Goal: Check status: Check status

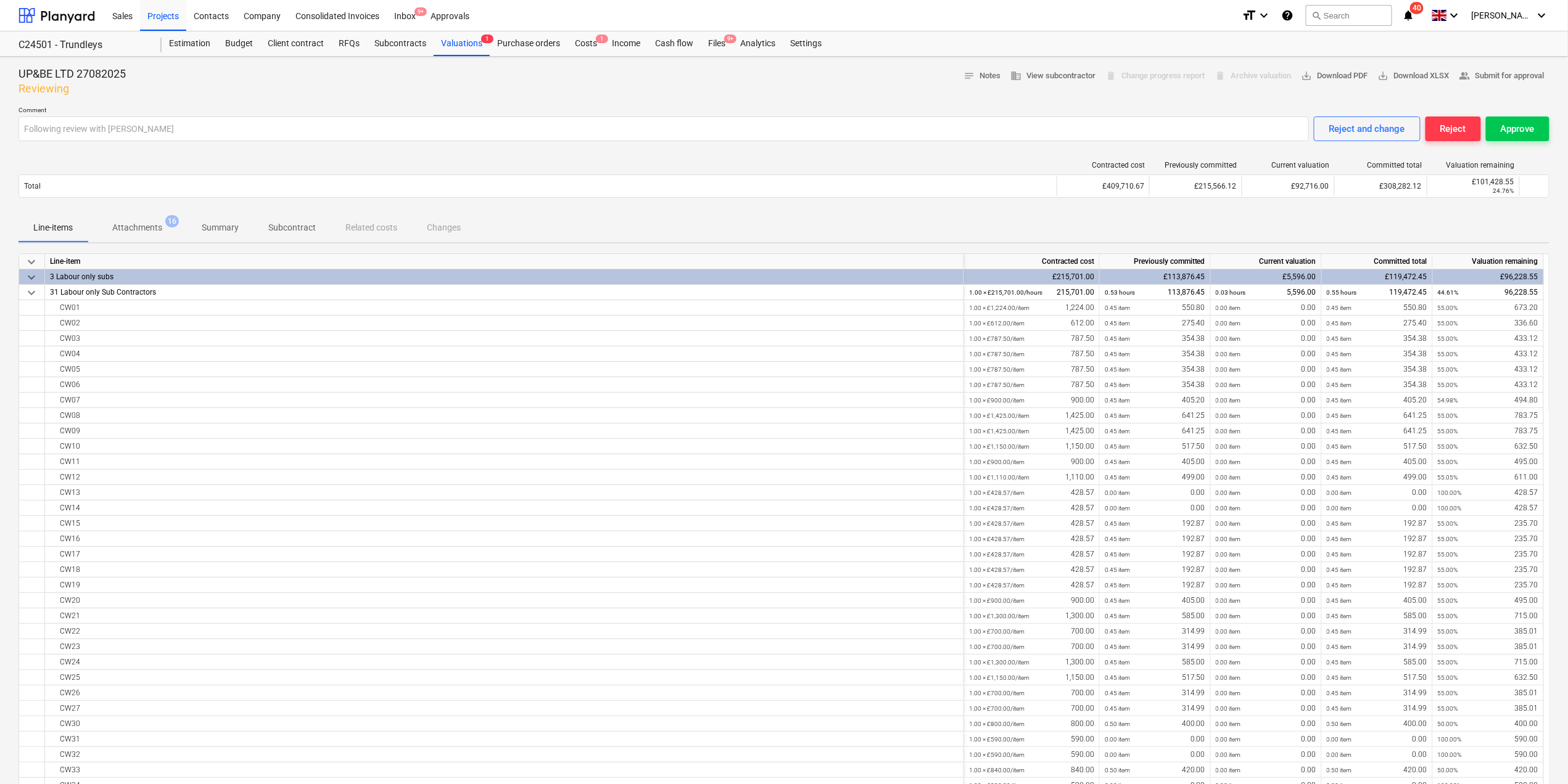
click at [87, 275] on div "3 Labour only subs" at bounding box center [504, 277] width 909 height 16
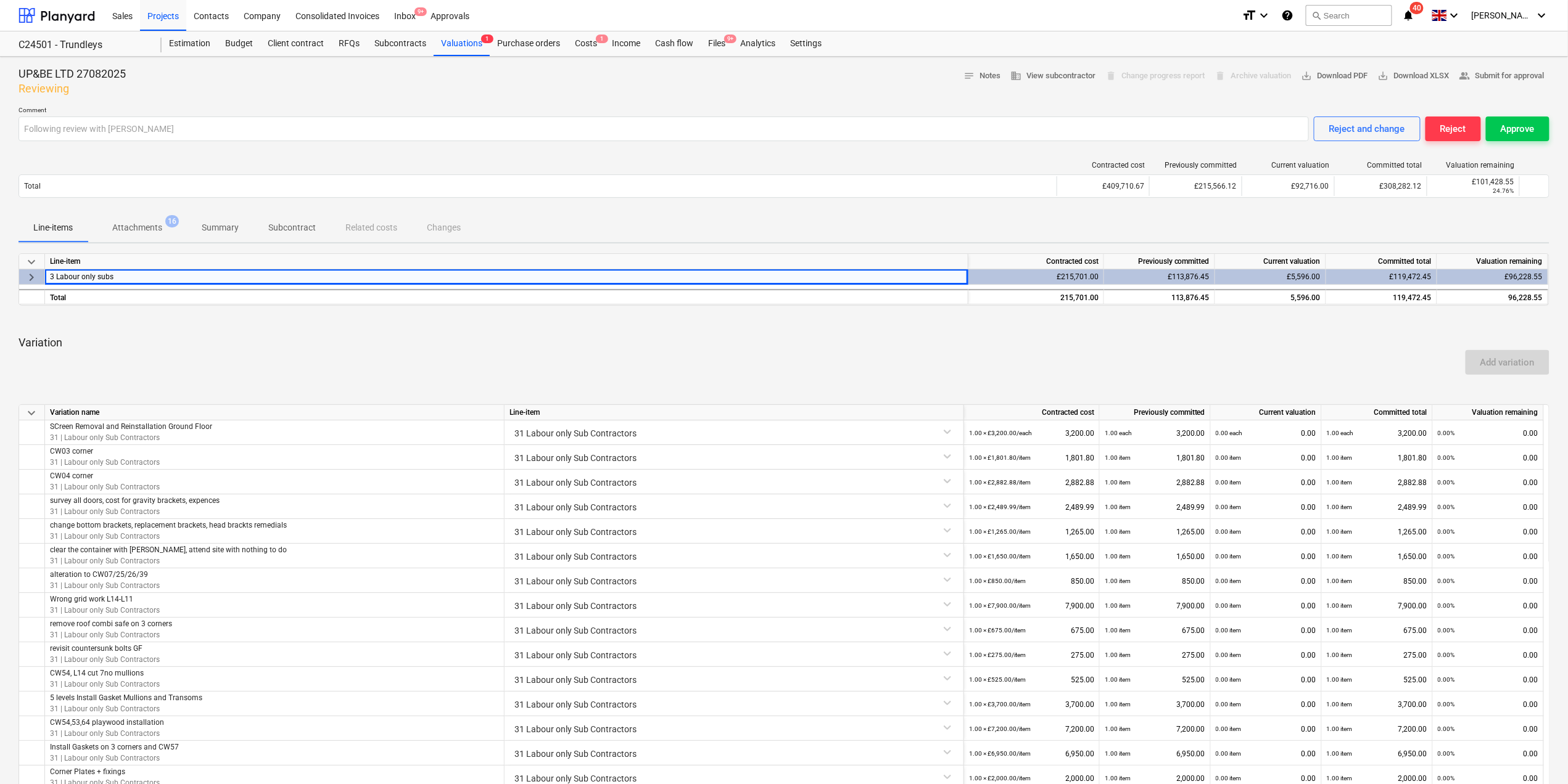
click at [368, 356] on div "Add variation" at bounding box center [784, 362] width 1540 height 35
click at [463, 47] on div "Valuations 1" at bounding box center [461, 43] width 56 height 25
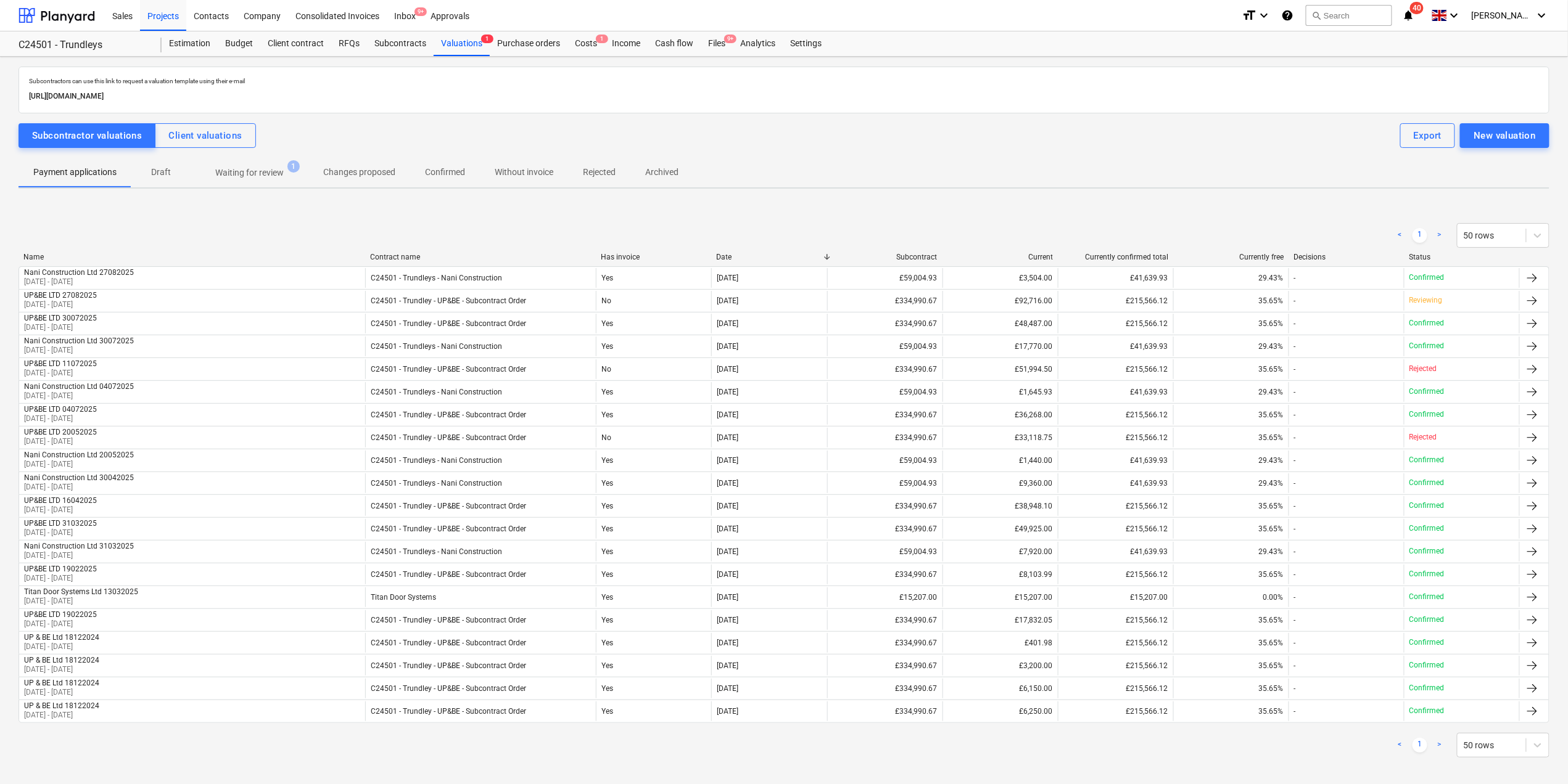
click at [237, 168] on p "Waiting for review" at bounding box center [249, 173] width 68 height 13
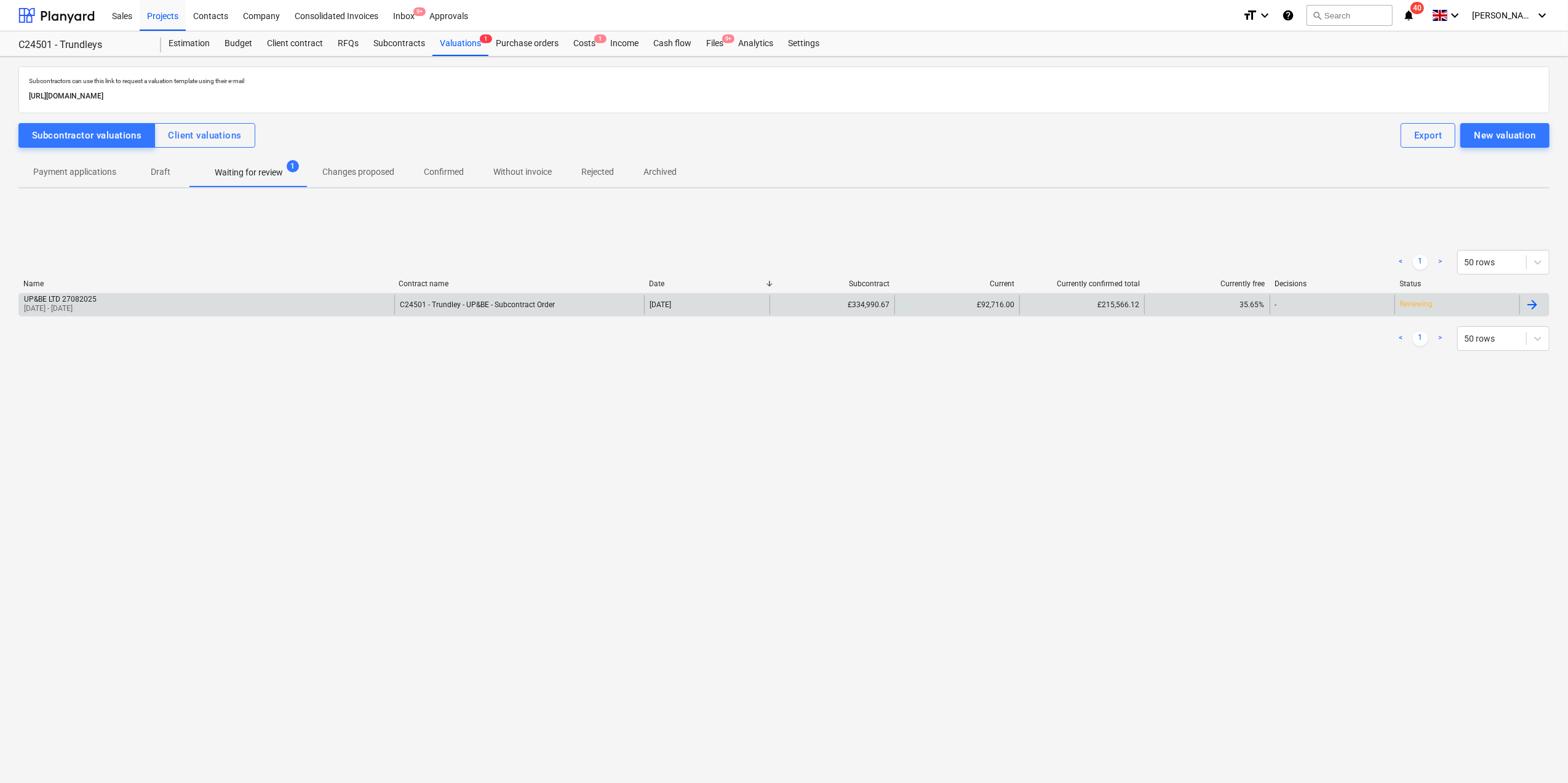
click at [96, 299] on div "UP&BE LTD 27082025" at bounding box center [60, 298] width 73 height 9
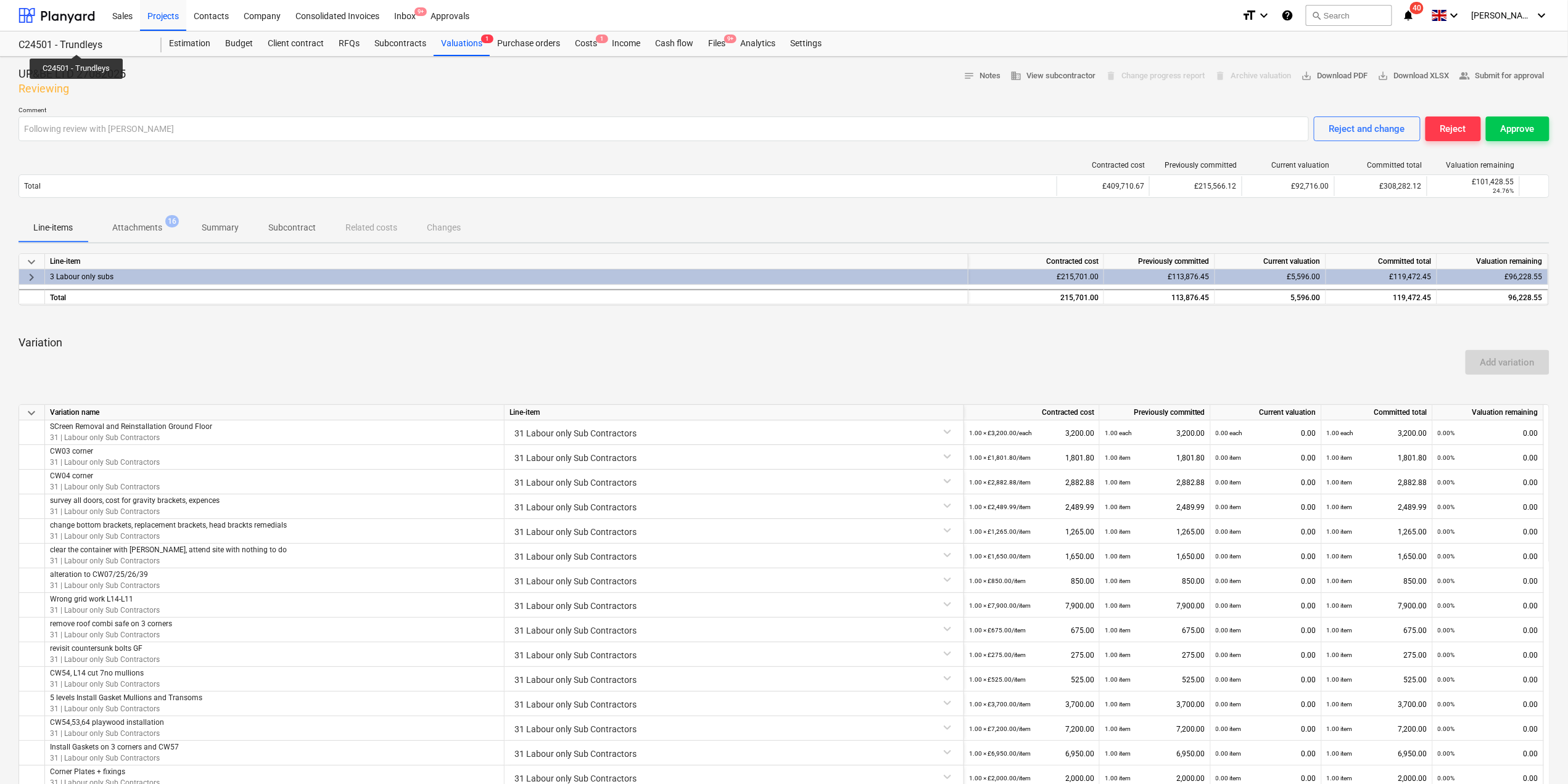
click at [77, 43] on div "C24501 - Trundleys" at bounding box center [83, 44] width 128 height 13
click at [378, 40] on div "Subcontracts" at bounding box center [401, 43] width 67 height 25
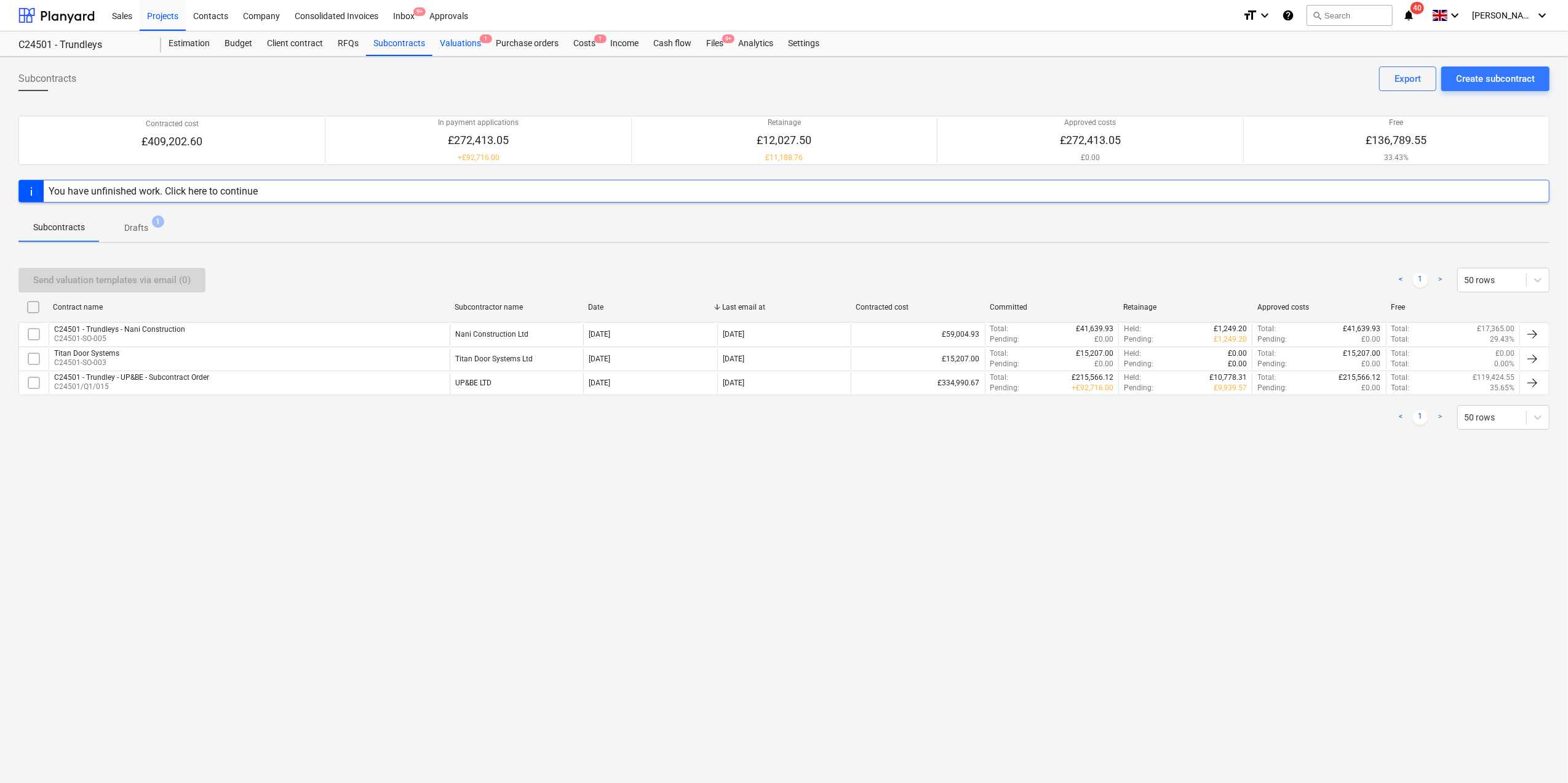
click at [453, 42] on div "Valuations 1" at bounding box center [460, 43] width 56 height 25
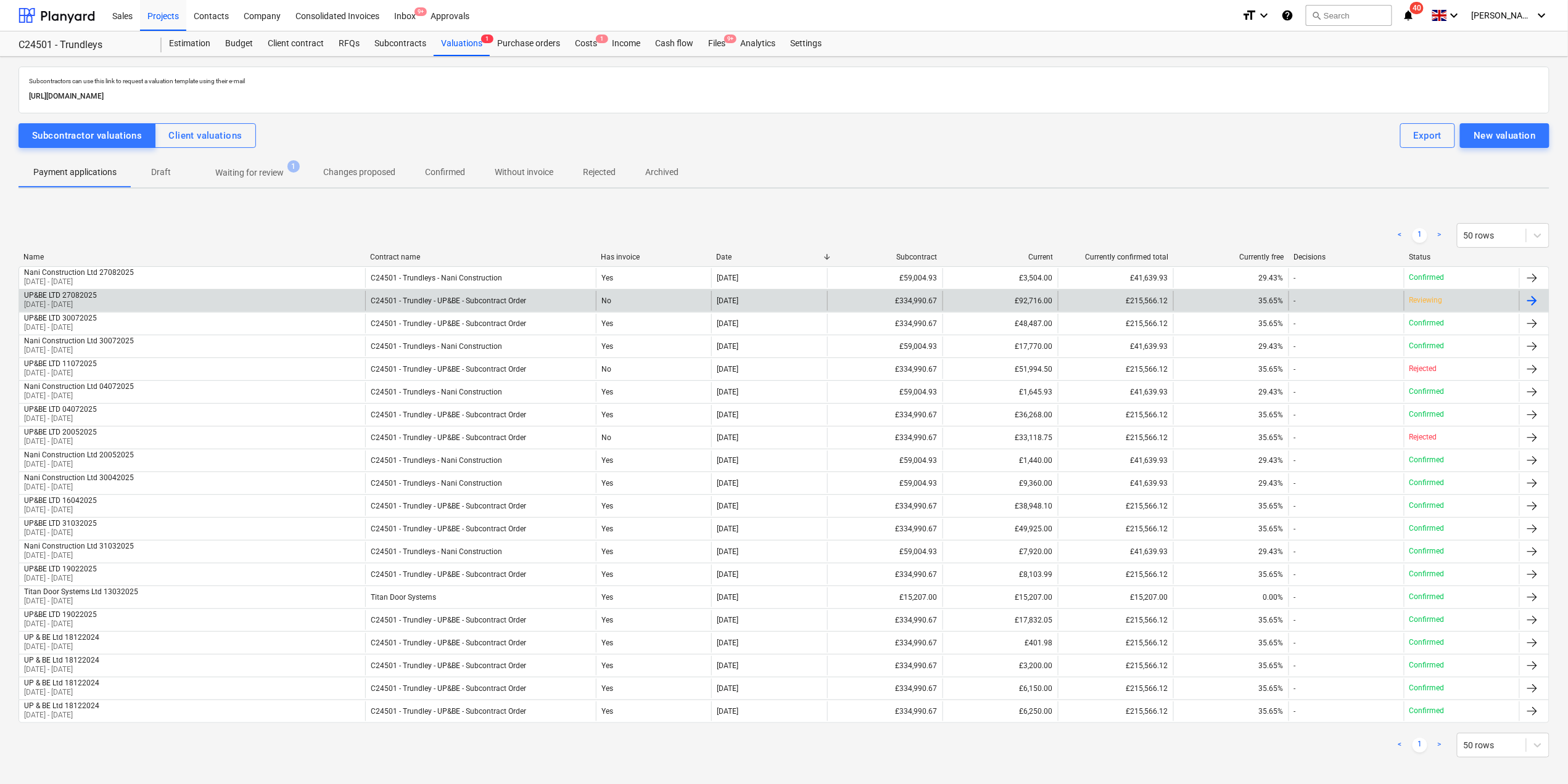
click at [85, 295] on div "UP&BE LTD 27082025" at bounding box center [60, 295] width 73 height 9
